Goal: Information Seeking & Learning: Find specific fact

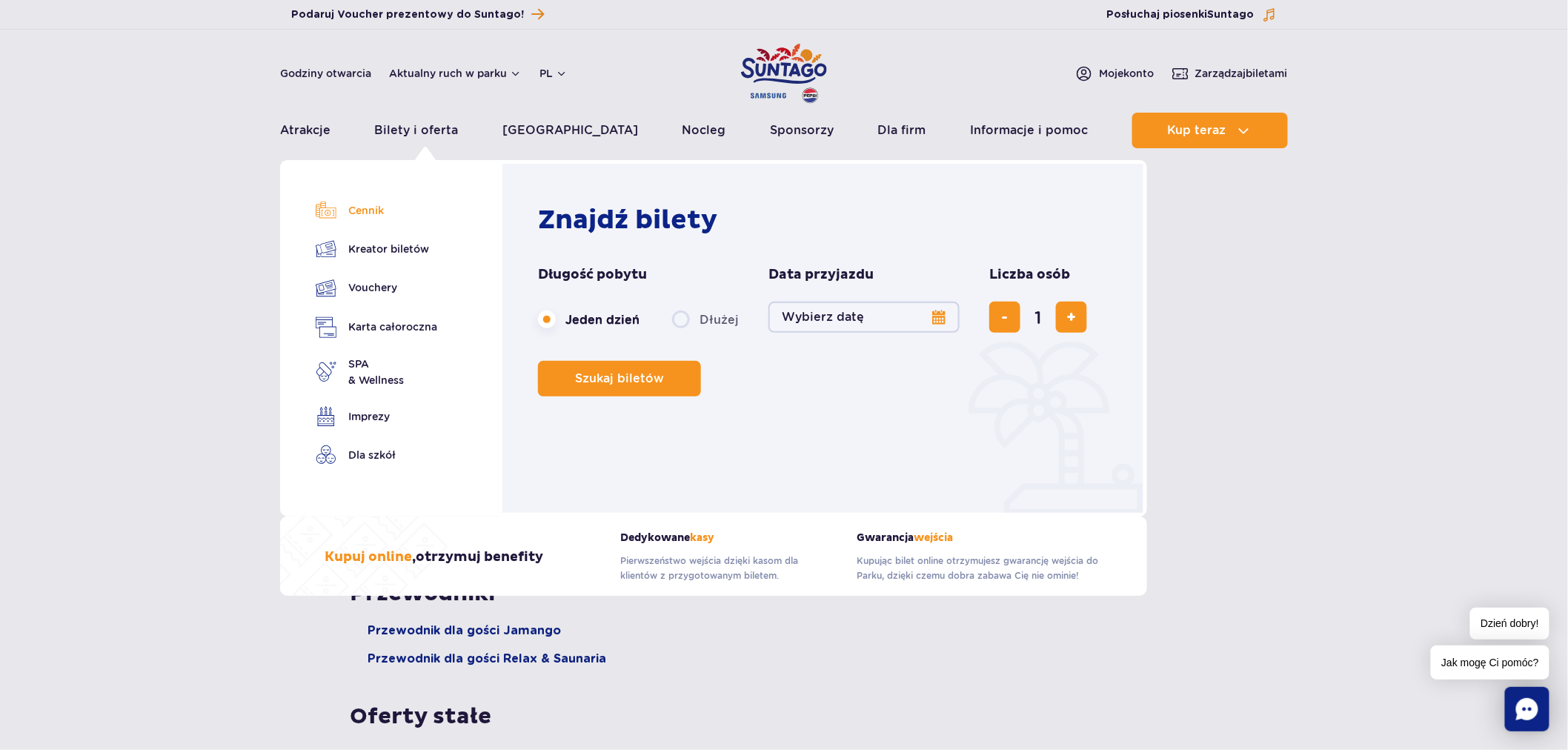
click at [360, 213] on link "Cennik" at bounding box center [376, 211] width 121 height 21
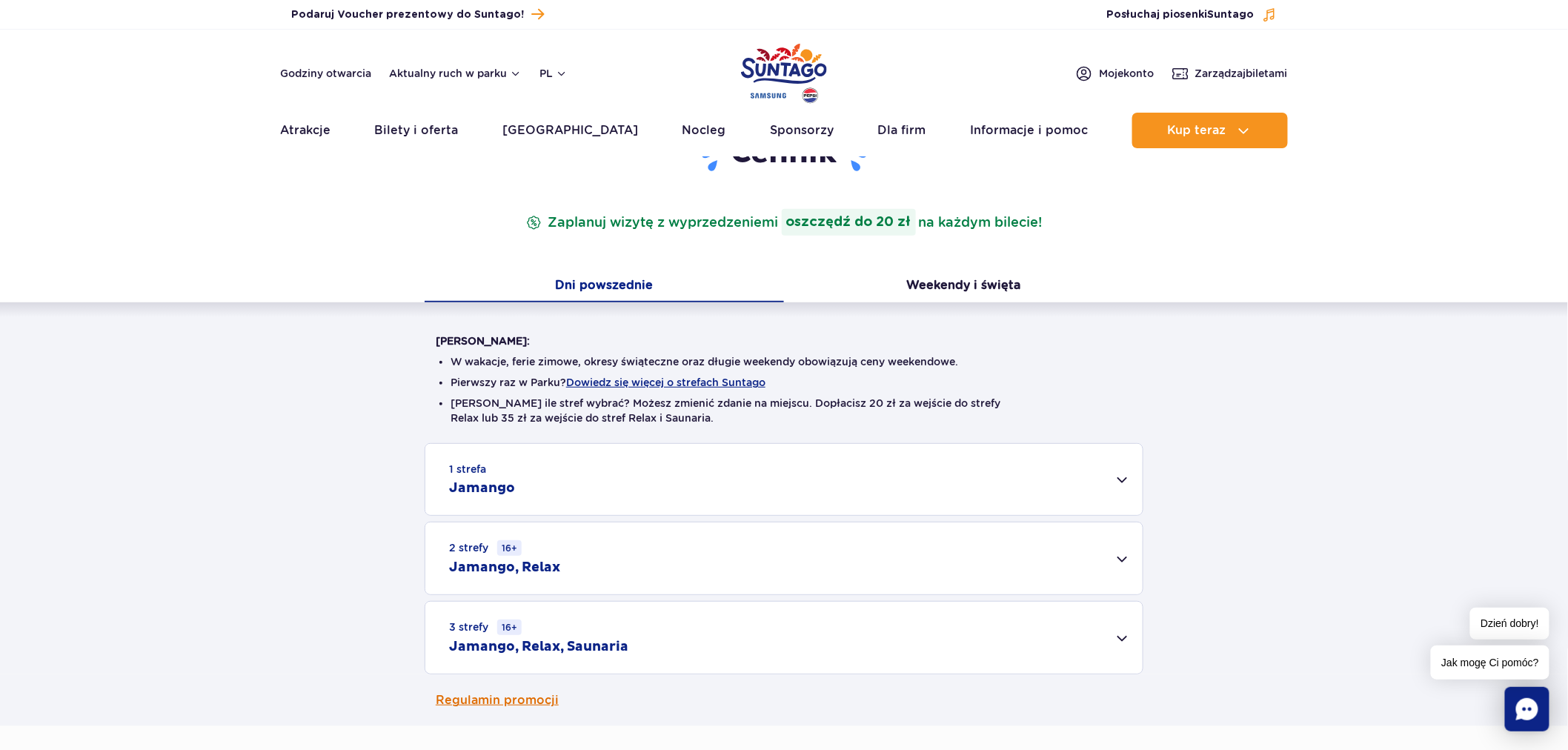
scroll to position [329, 0]
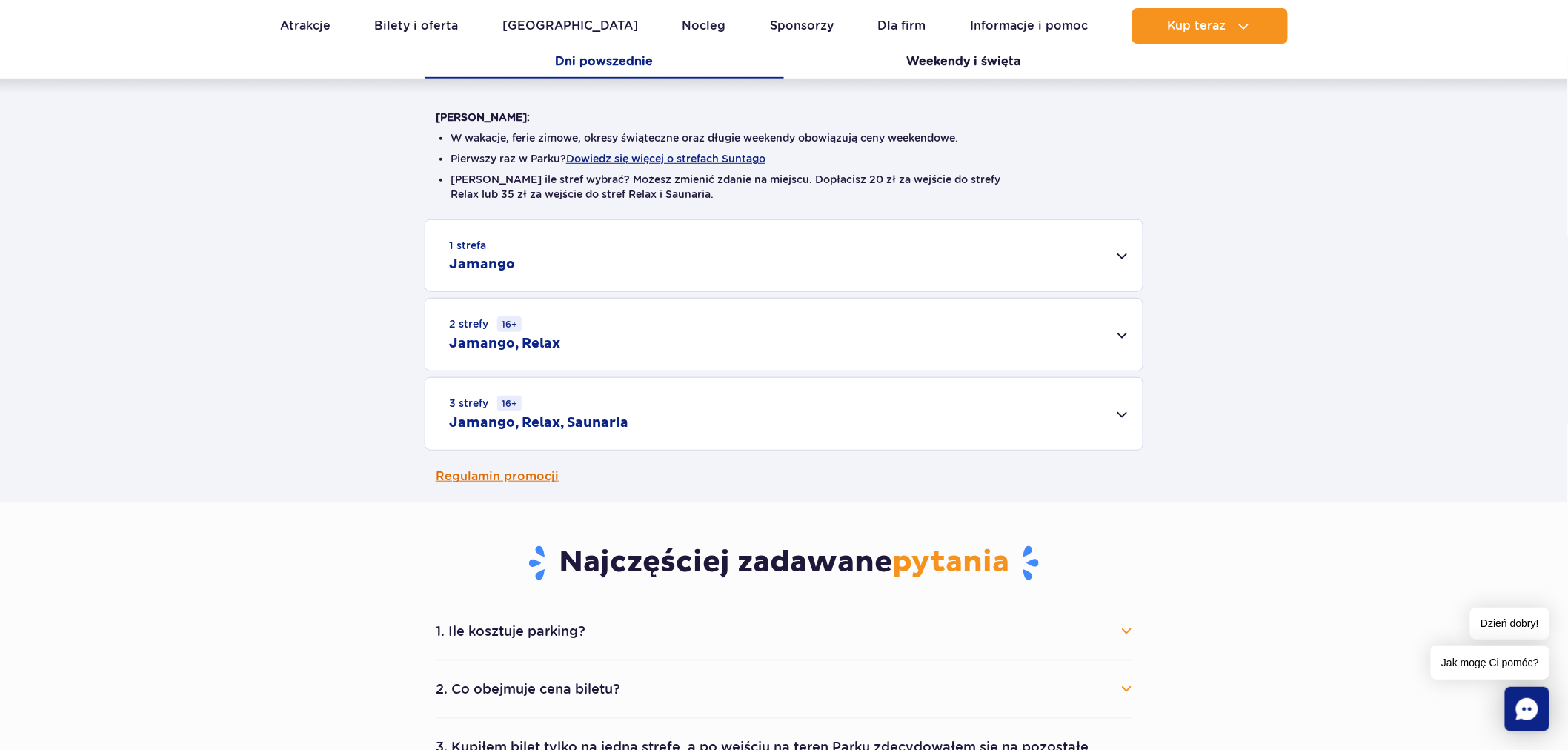
click at [521, 474] on link "Regulamin promocji" at bounding box center [784, 475] width 697 height 52
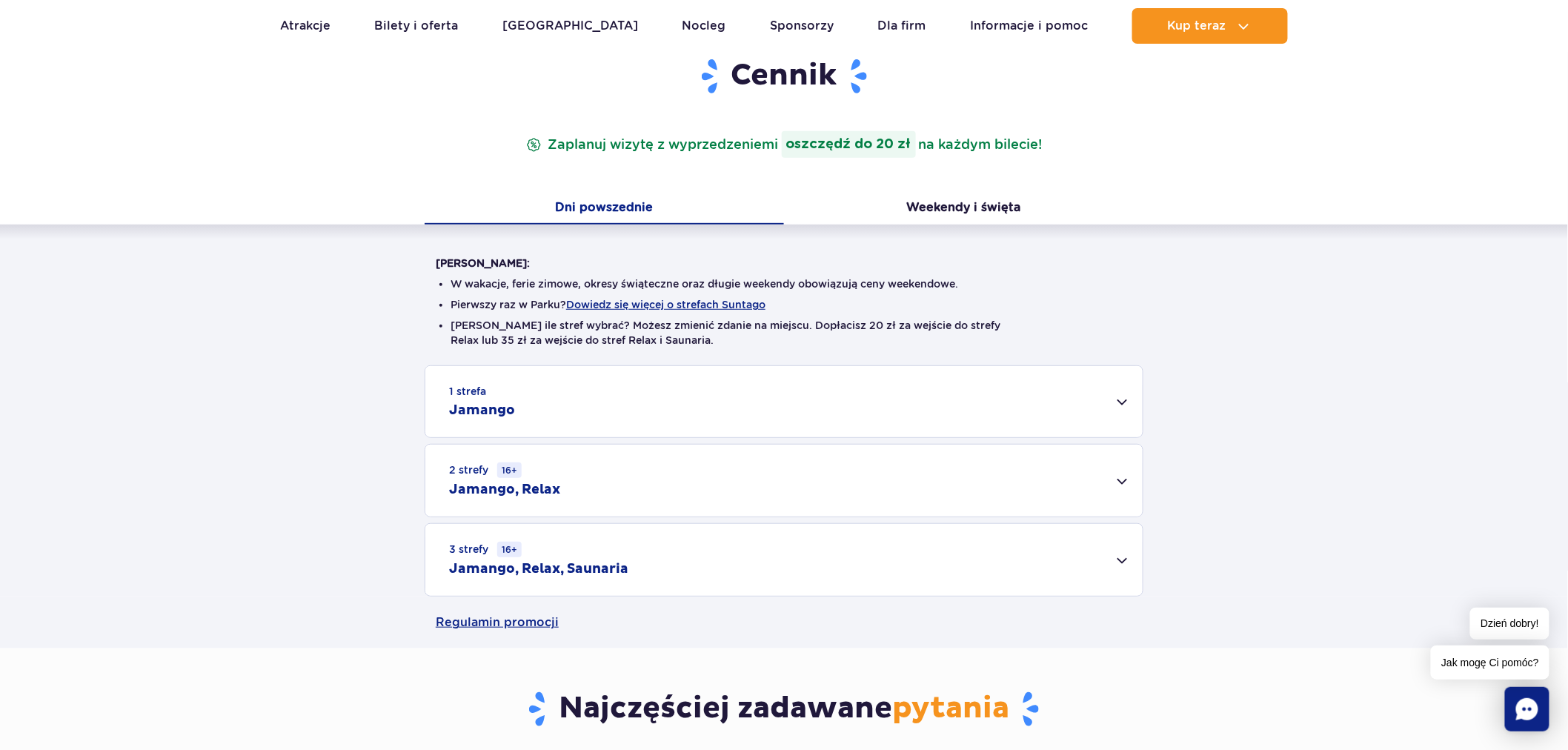
scroll to position [82, 0]
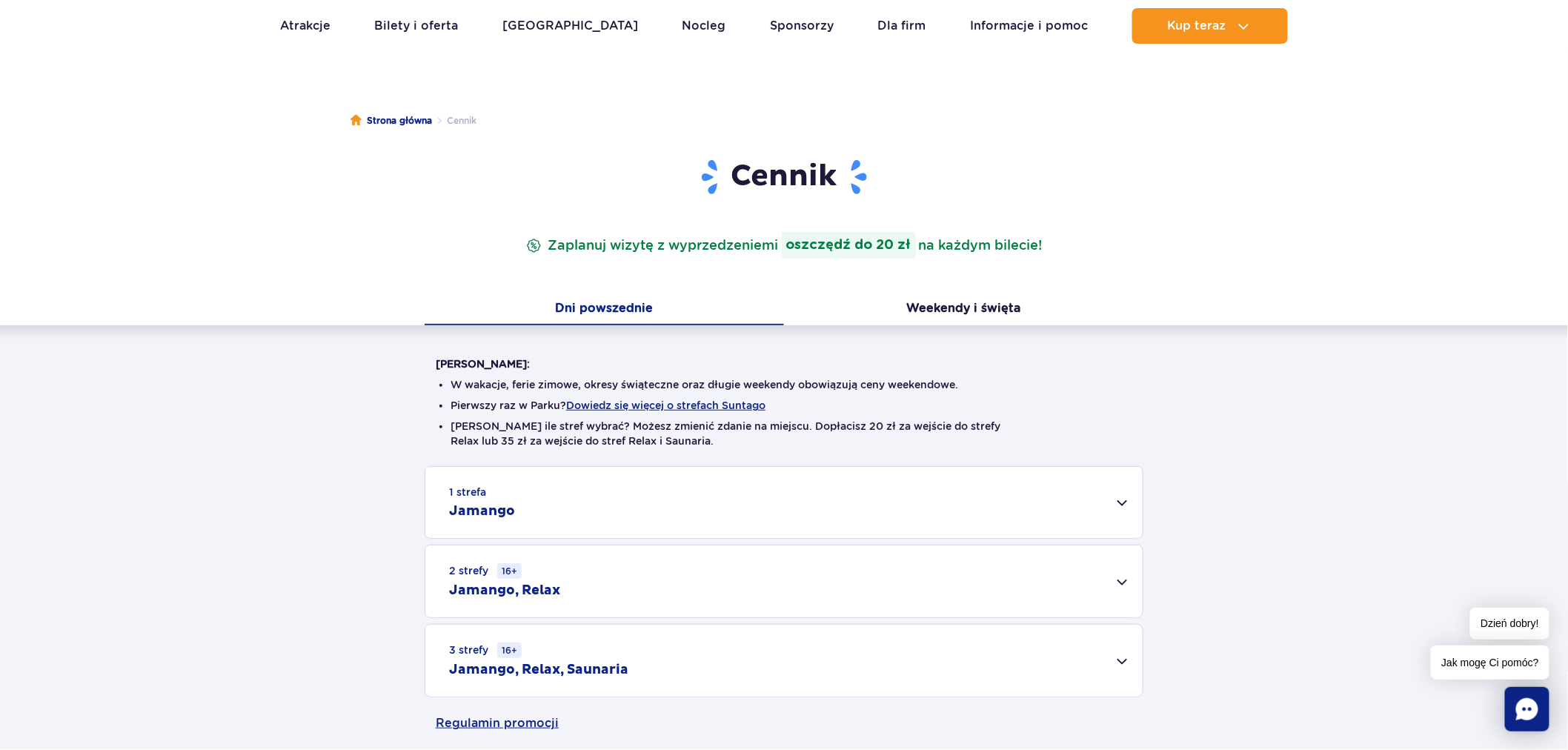
click at [784, 493] on div "1 strefa Jamango" at bounding box center [784, 502] width 717 height 71
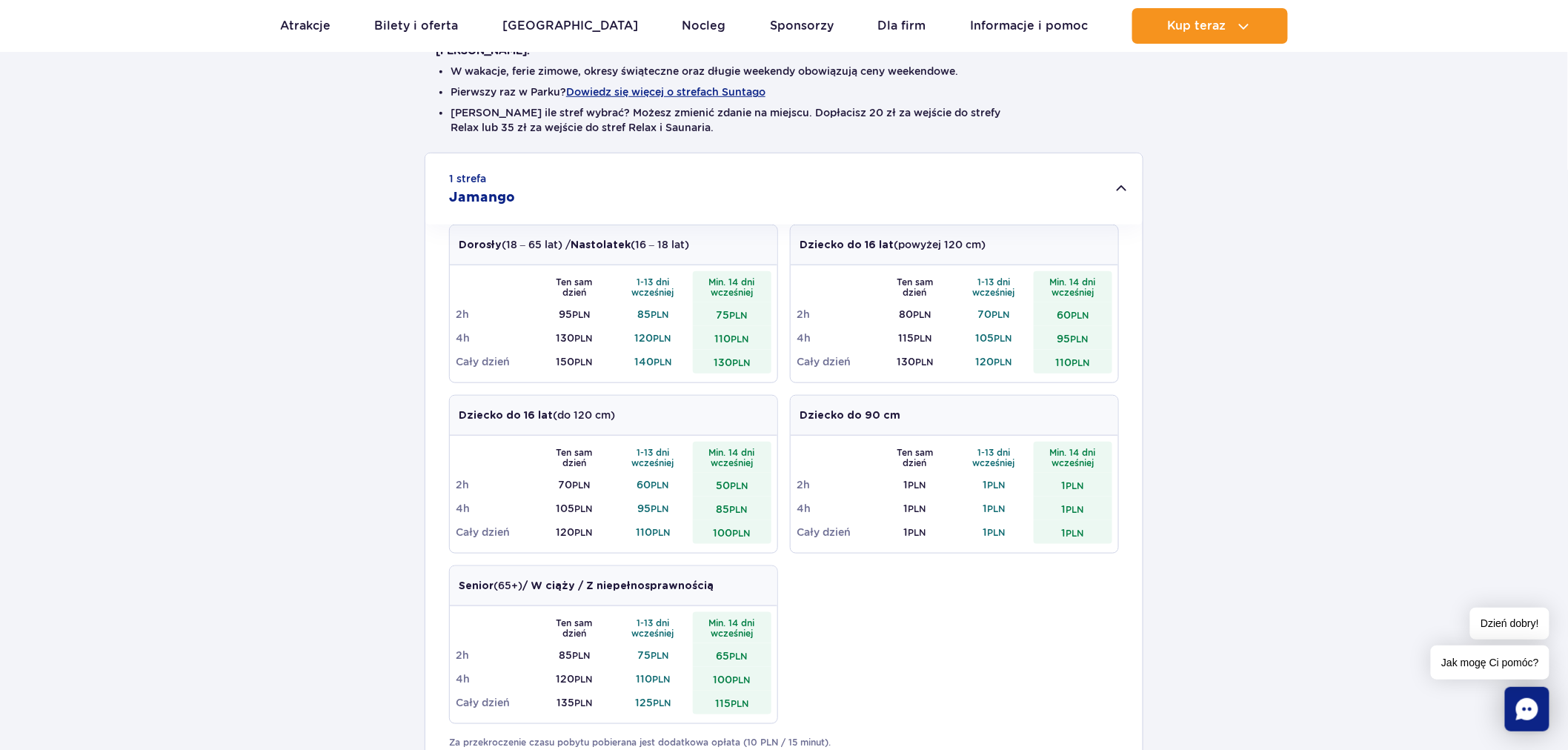
scroll to position [246, 0]
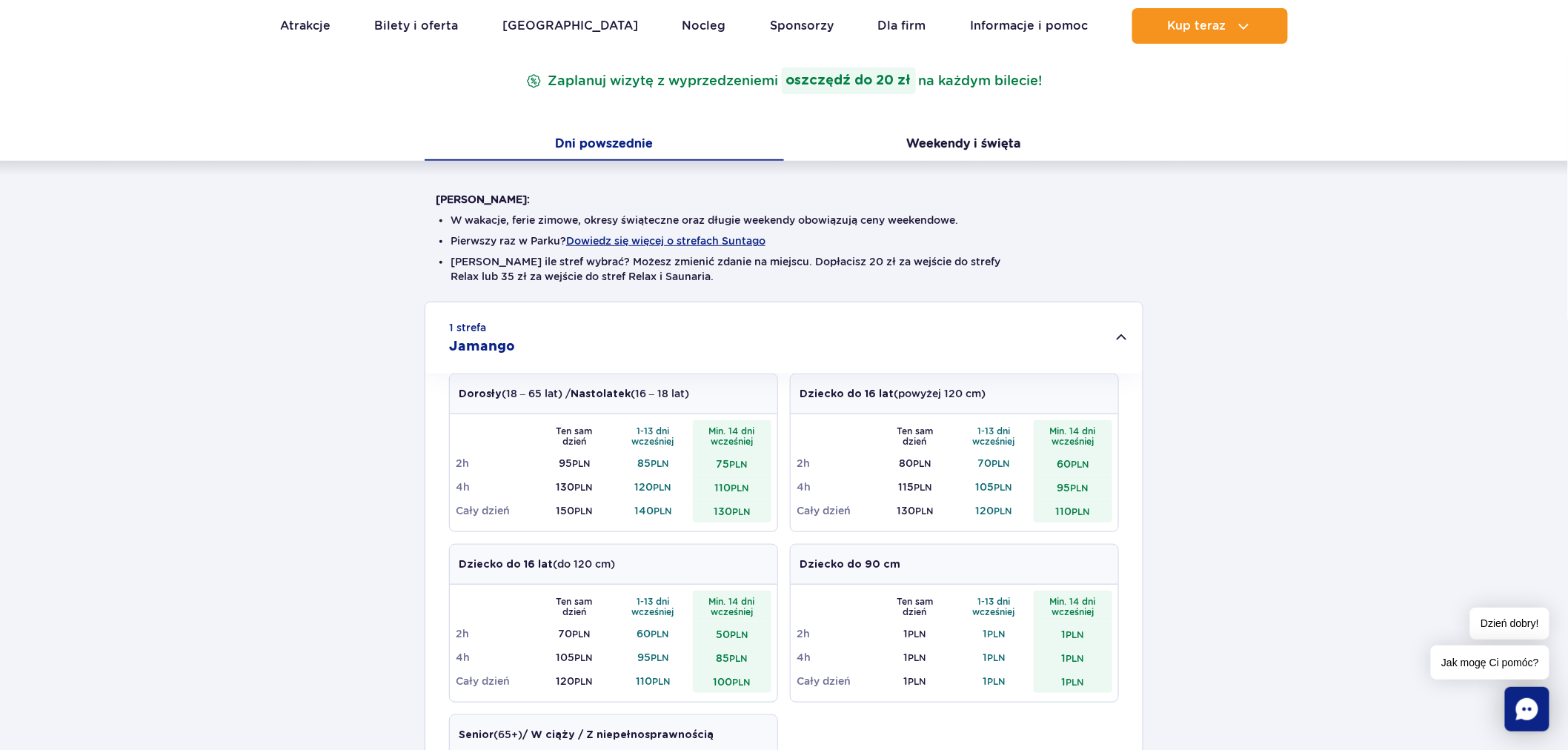
click at [781, 332] on div "1 strefa Jamango" at bounding box center [784, 338] width 717 height 71
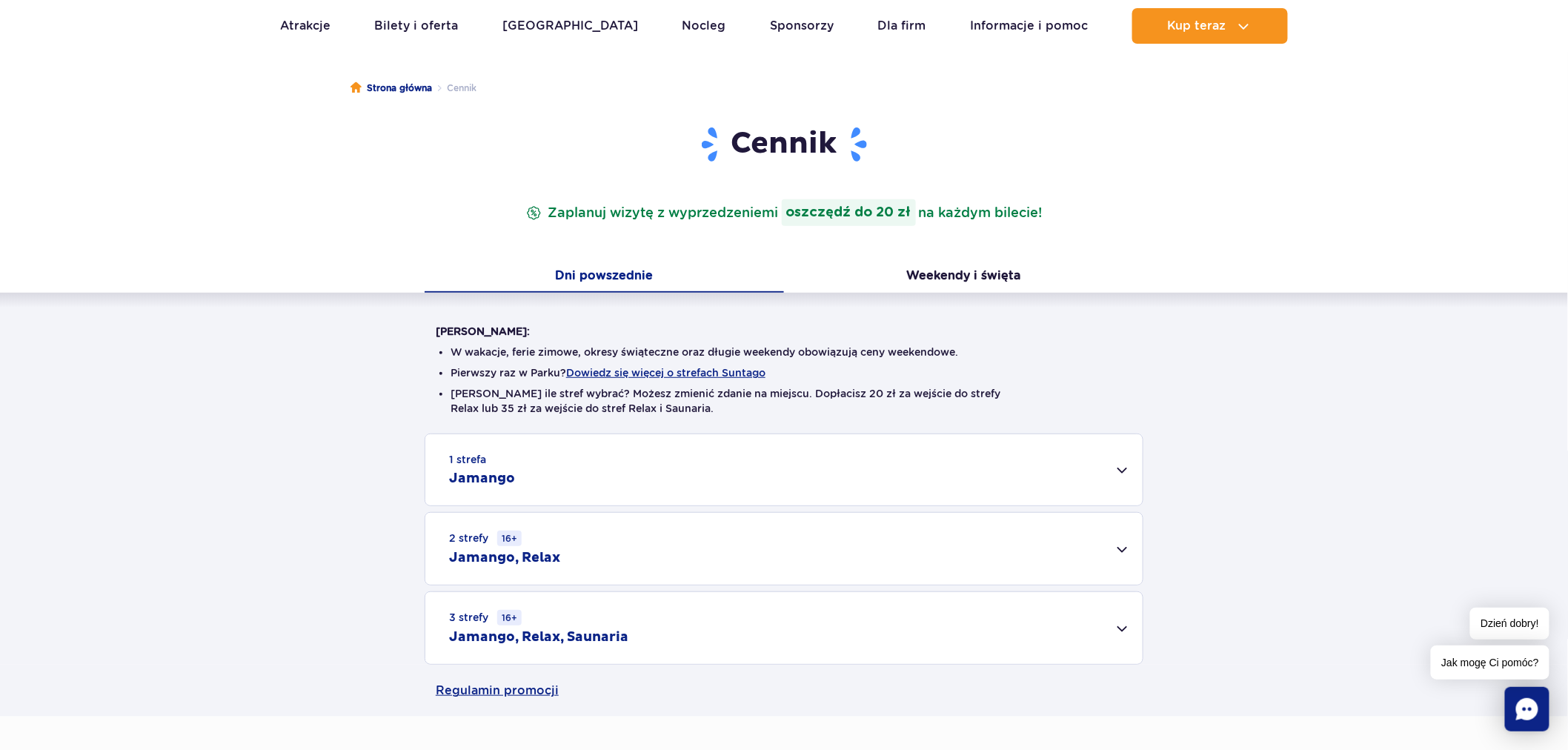
scroll to position [0, 0]
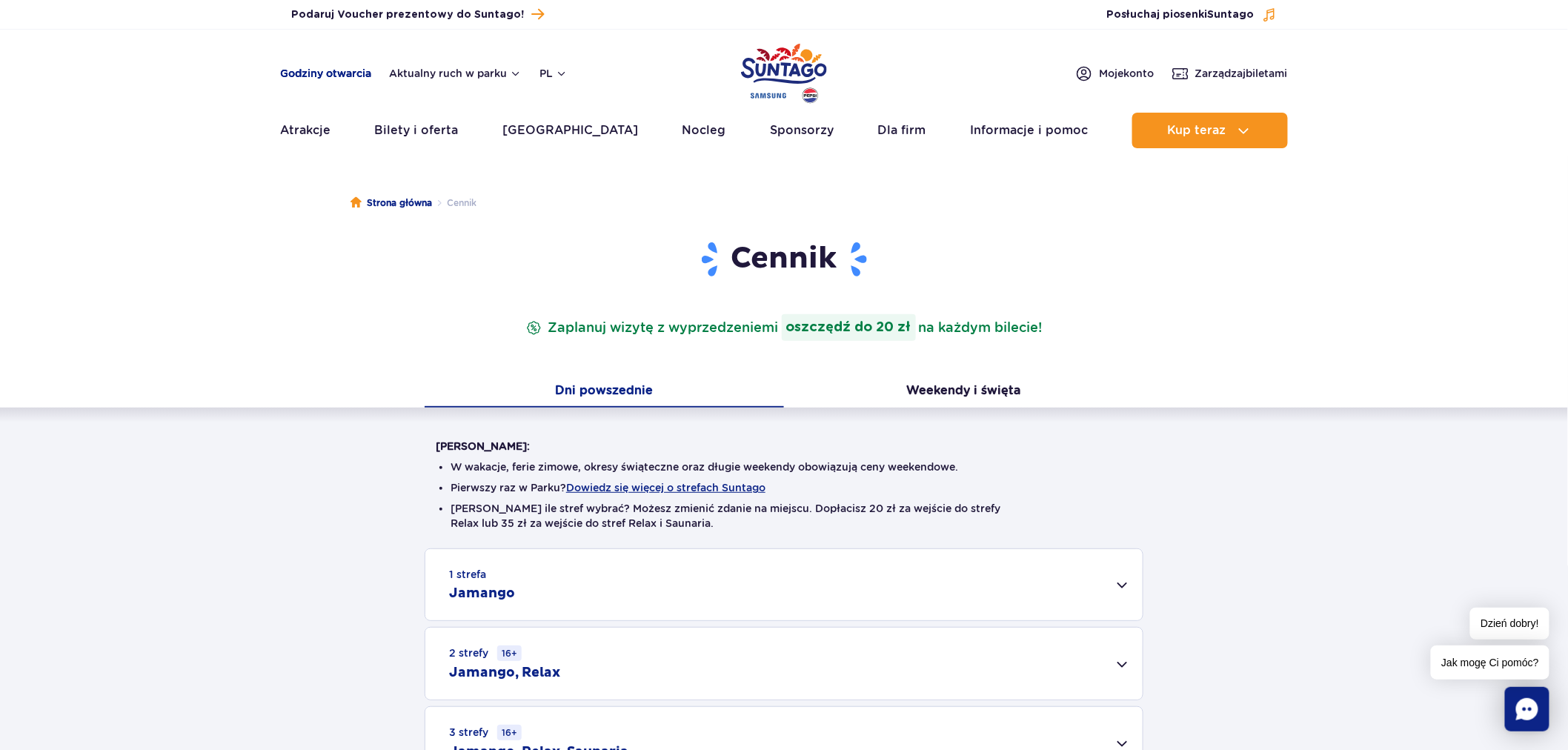
click at [338, 70] on link "Godziny otwarcia" at bounding box center [326, 73] width 91 height 15
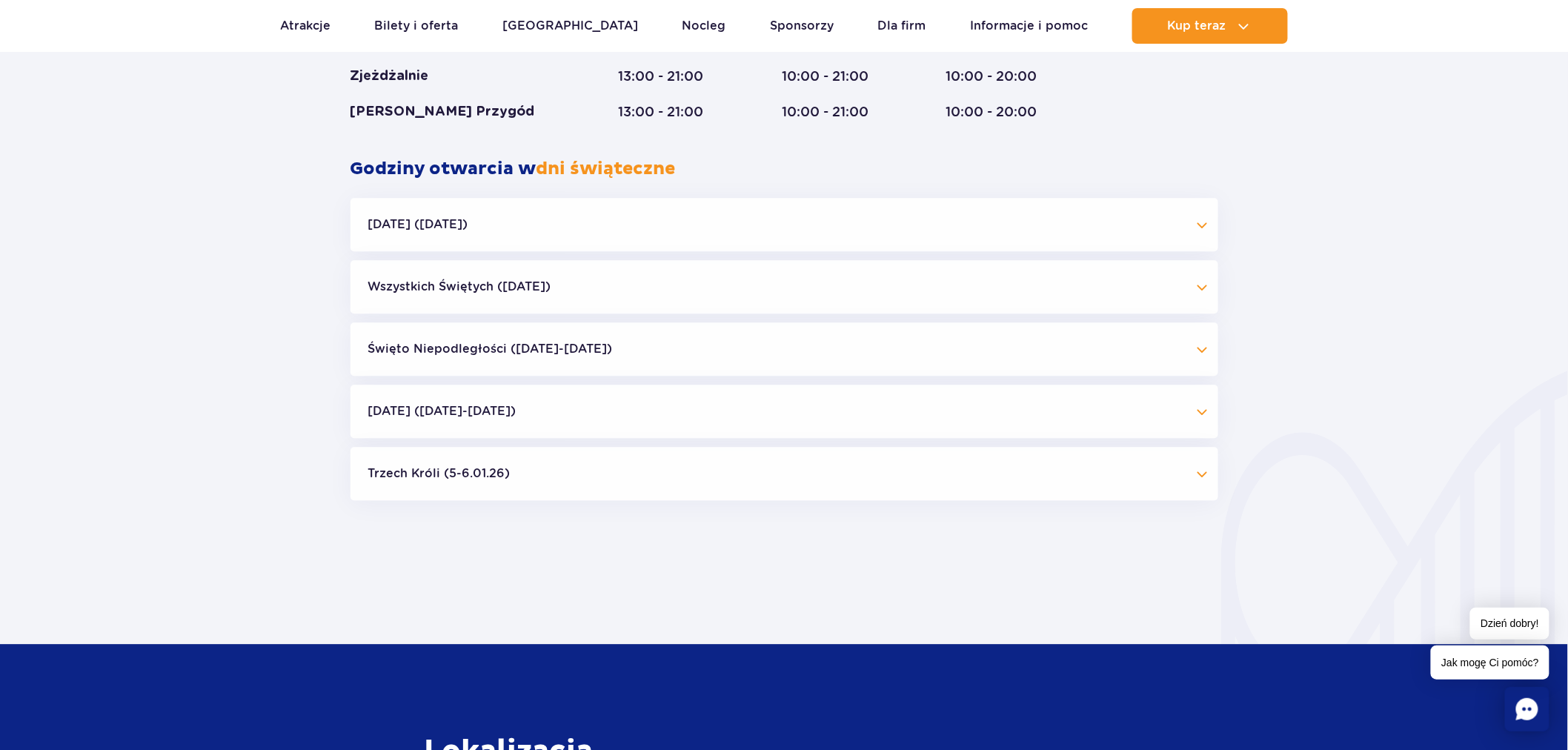
scroll to position [1361, 0]
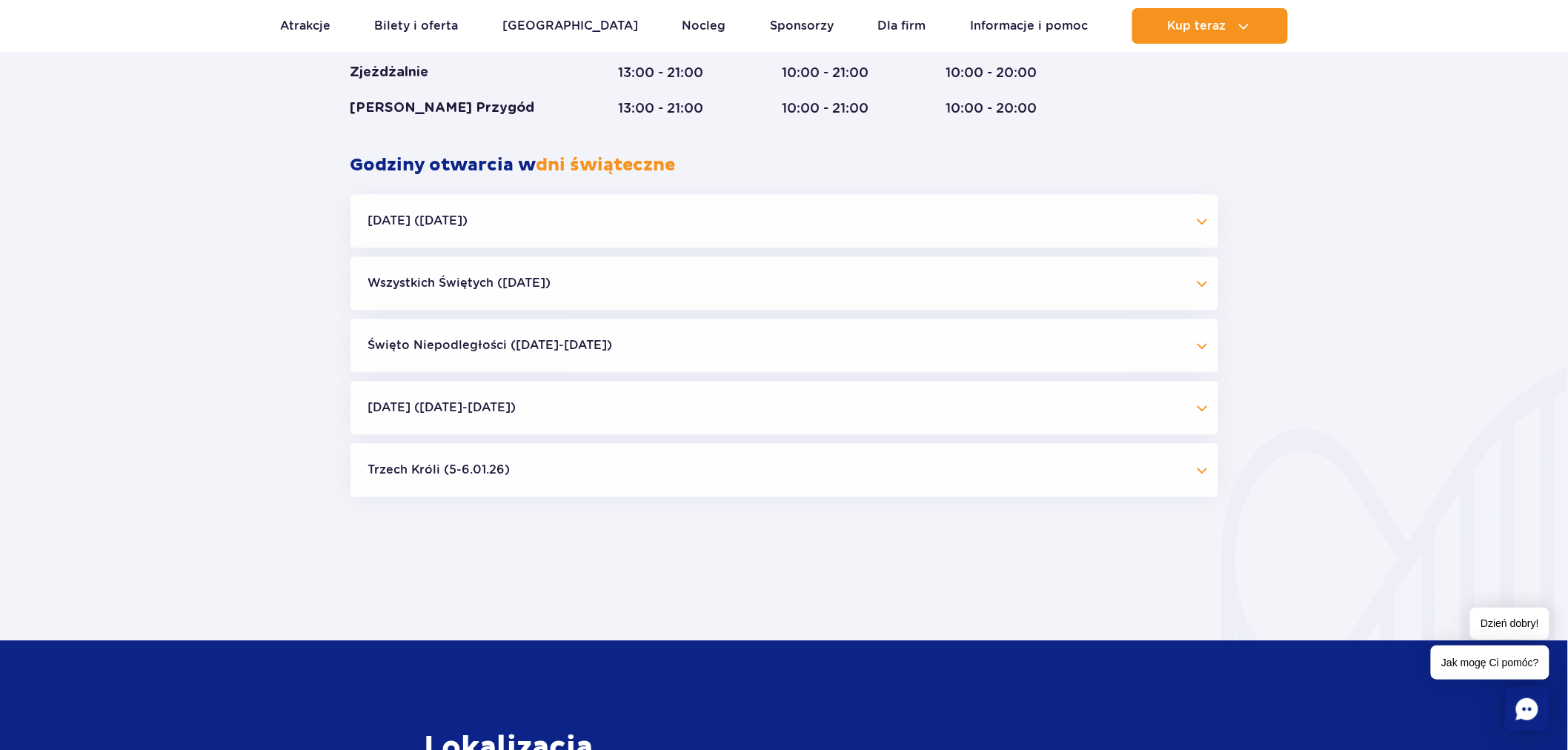
click at [572, 338] on button "Święto Niepodległości (09.11-11.11.25)" at bounding box center [784, 345] width 868 height 54
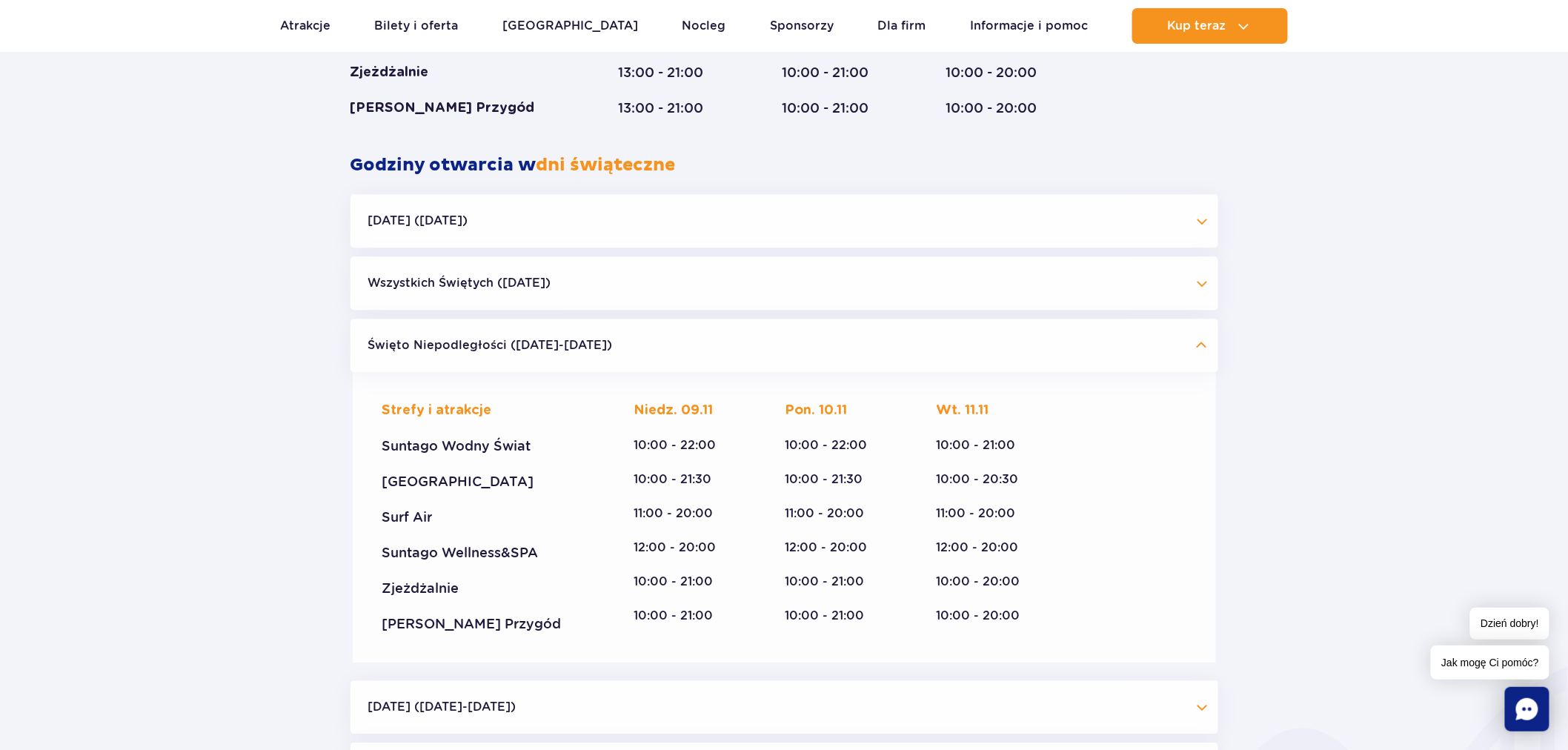
click at [1273, 307] on div "Godziny otwarcia parku Styczeń - Grudzień Dni świąteczne Strefy i atrakcje Sunt…" at bounding box center [784, 165] width 1568 height 1296
